Goal: Check status: Check status

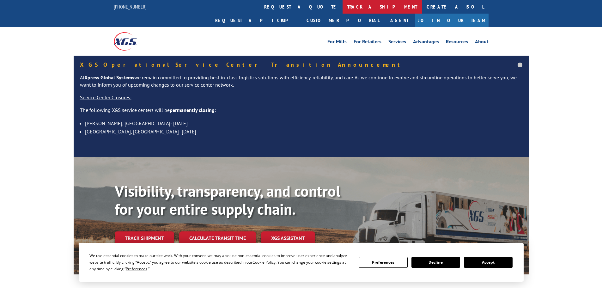
click at [343, 7] on link "track a shipment" at bounding box center [382, 7] width 79 height 14
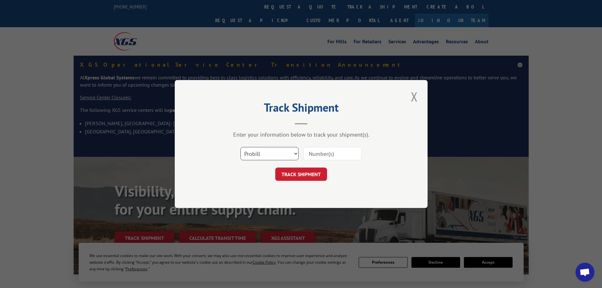
click at [262, 152] on select "Select category... Probill BOL PO" at bounding box center [270, 153] width 58 height 13
select select "bol"
click at [241, 147] on select "Select category... Probill BOL PO" at bounding box center [270, 153] width 58 height 13
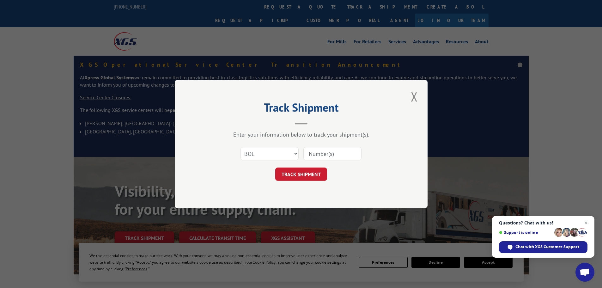
click at [319, 151] on input at bounding box center [332, 153] width 58 height 13
paste input "4914020"
type input "4914020"
click at [275, 168] on button "TRACK SHIPMENT" at bounding box center [301, 174] width 52 height 13
